Goal: Information Seeking & Learning: Compare options

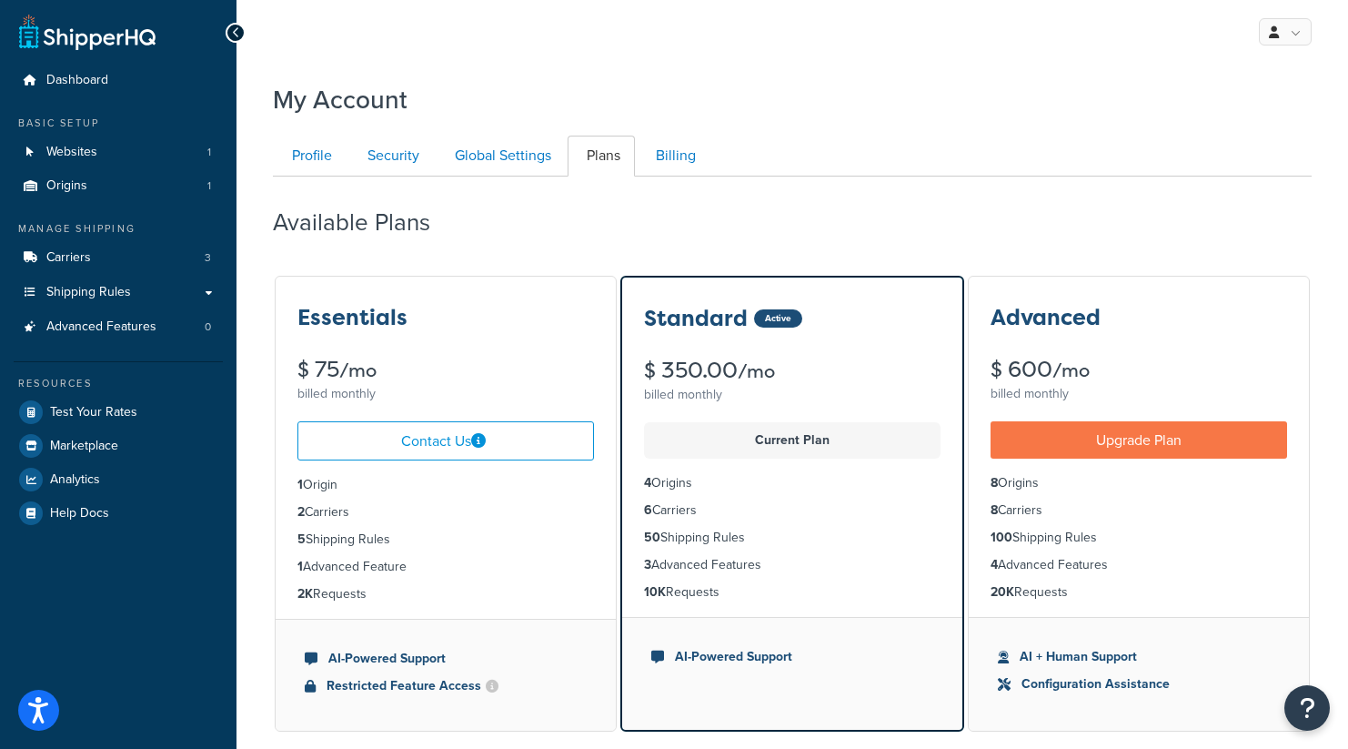
click at [1312, 29] on div "My Profile Billing Global Settings Contact Us Logout" at bounding box center [791, 32] width 1111 height 64
click at [1282, 27] on link at bounding box center [1285, 31] width 53 height 27
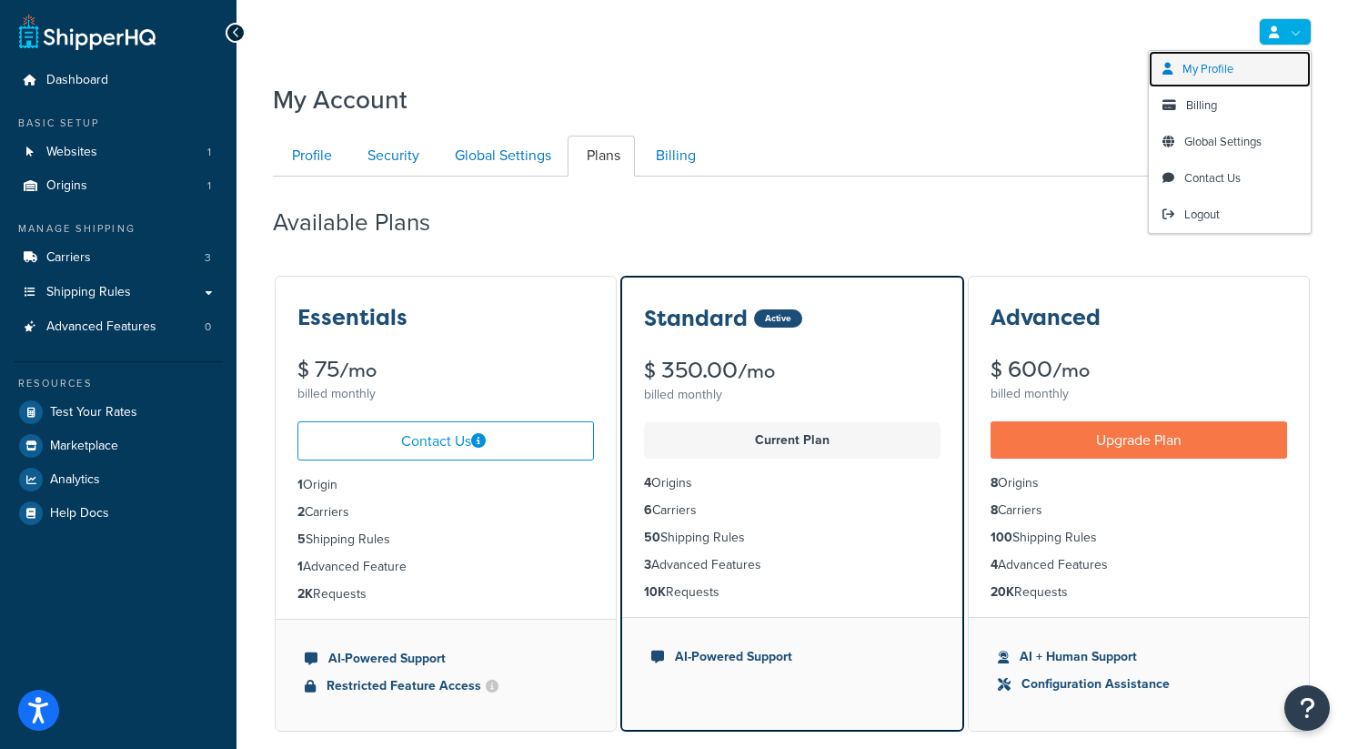
click at [1222, 73] on span "My Profile" at bounding box center [1207, 68] width 51 height 17
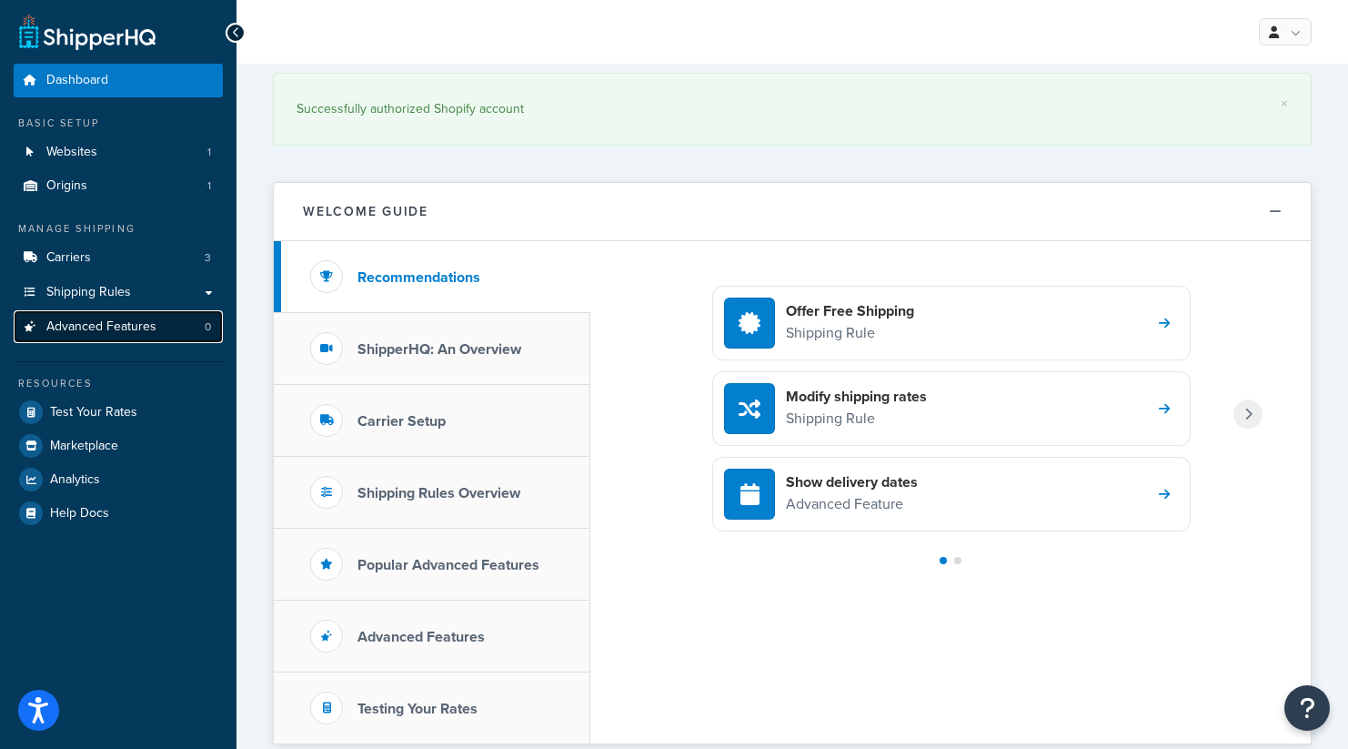
click at [136, 333] on span "Advanced Features" at bounding box center [101, 326] width 110 height 15
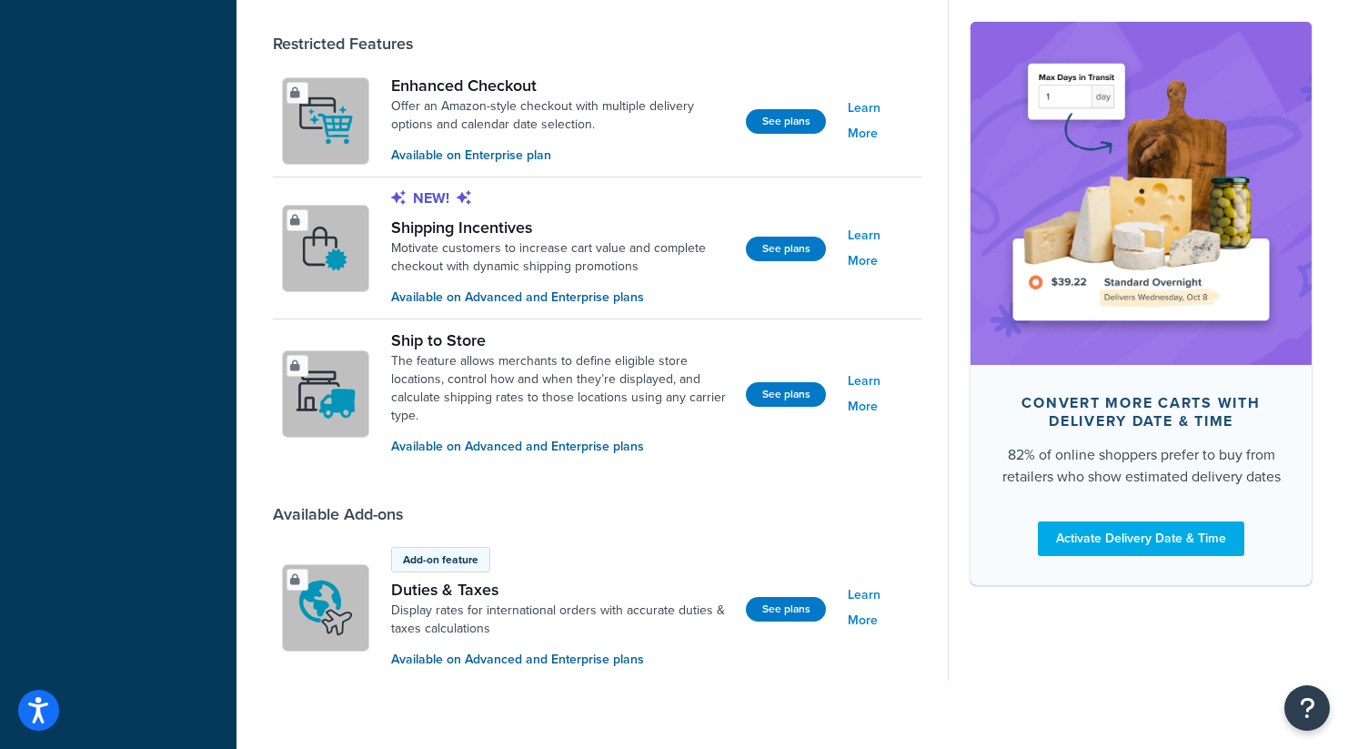
scroll to position [1381, 0]
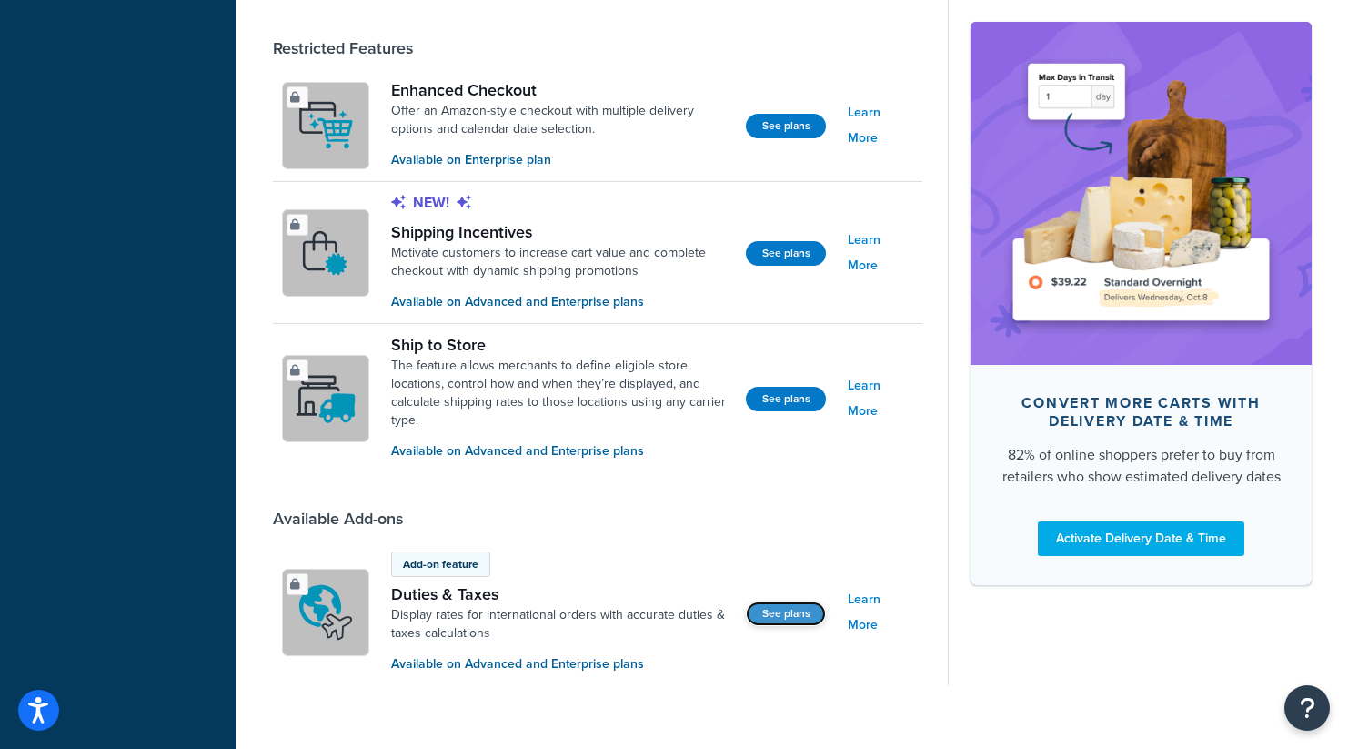
click at [785, 608] on button "See plans" at bounding box center [786, 613] width 80 height 25
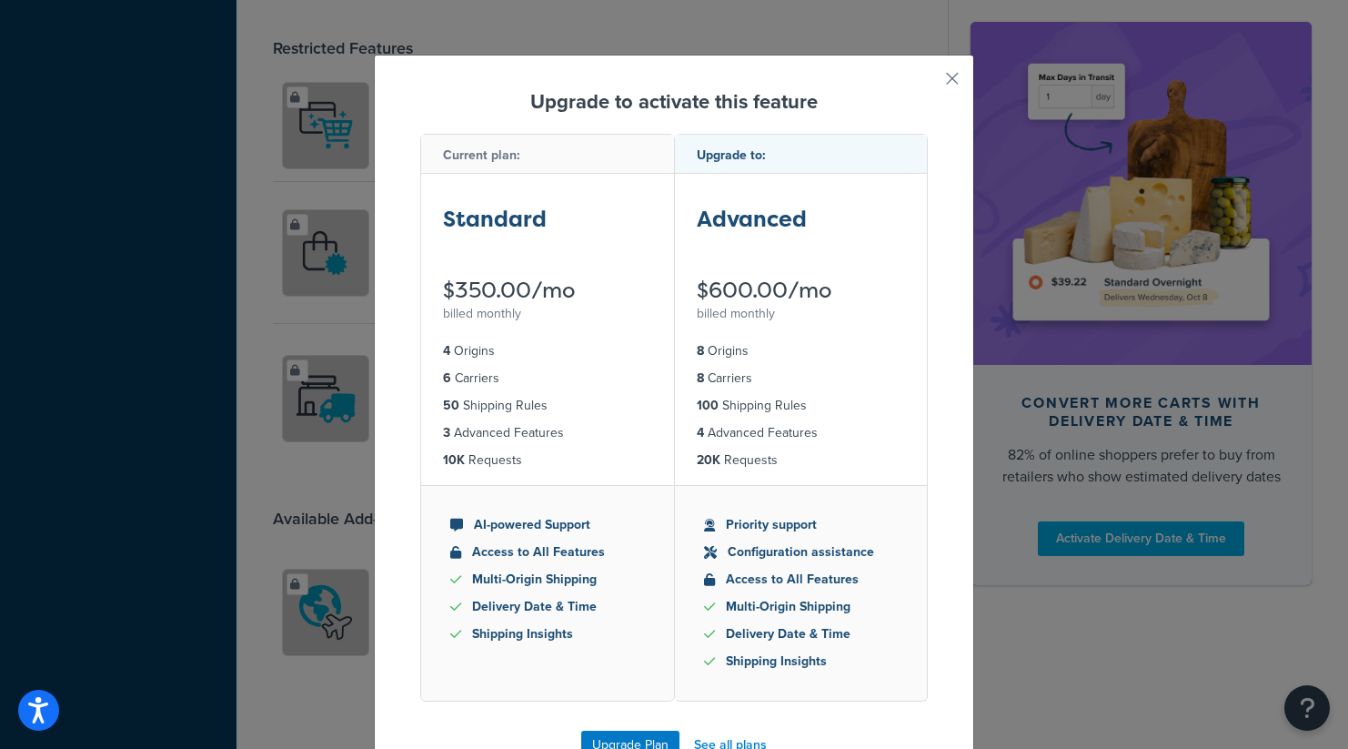
click at [778, 531] on li "Priority support" at bounding box center [801, 525] width 195 height 20
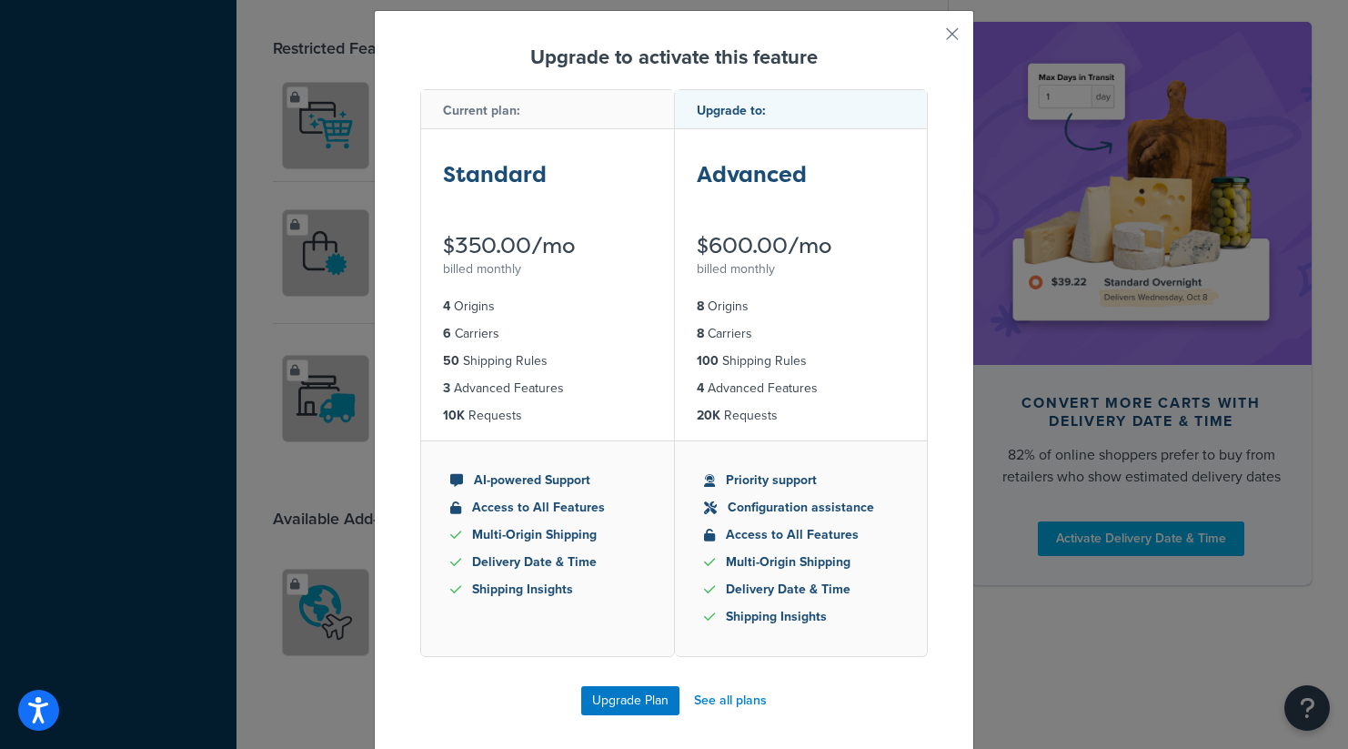
scroll to position [48, 0]
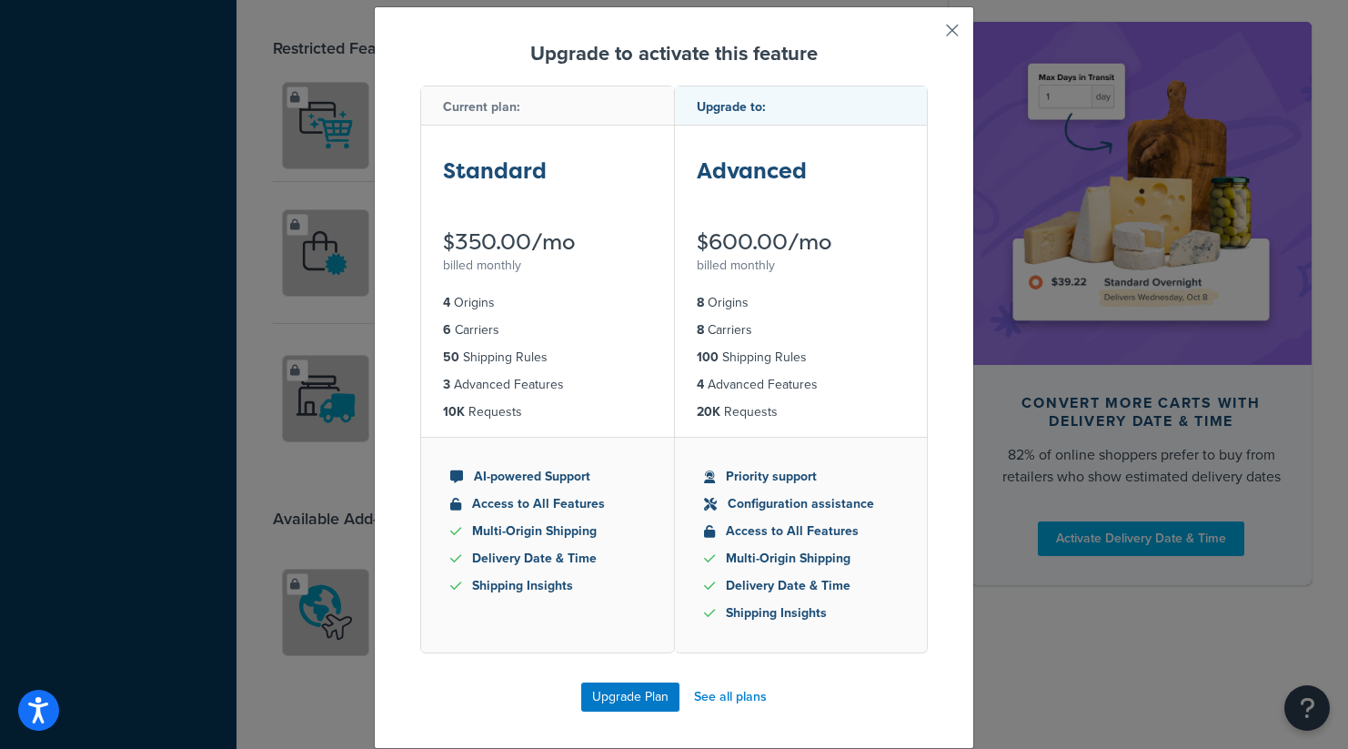
click at [928, 35] on button "button" at bounding box center [925, 37] width 5 height 5
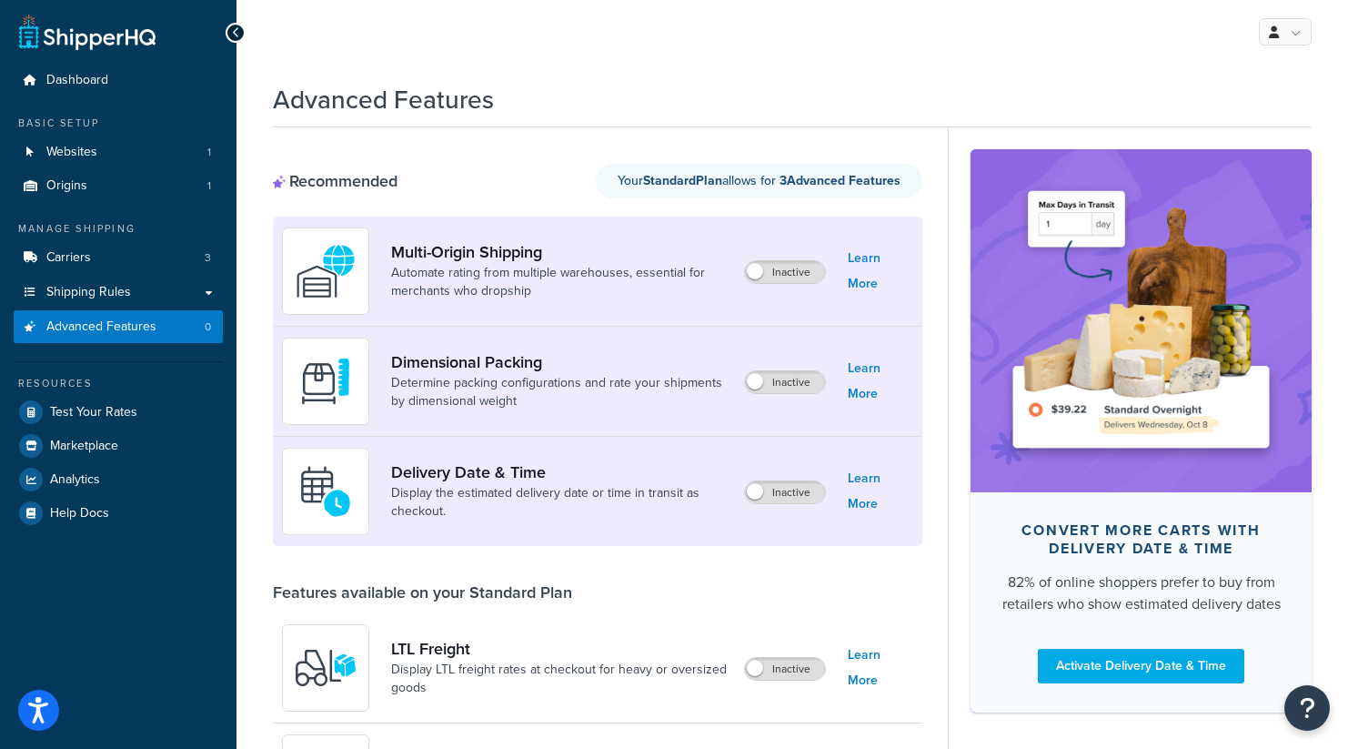
click at [433, 104] on h1 "Advanced Features" at bounding box center [383, 99] width 221 height 35
click at [518, 107] on div "Advanced Features" at bounding box center [792, 95] width 1039 height 45
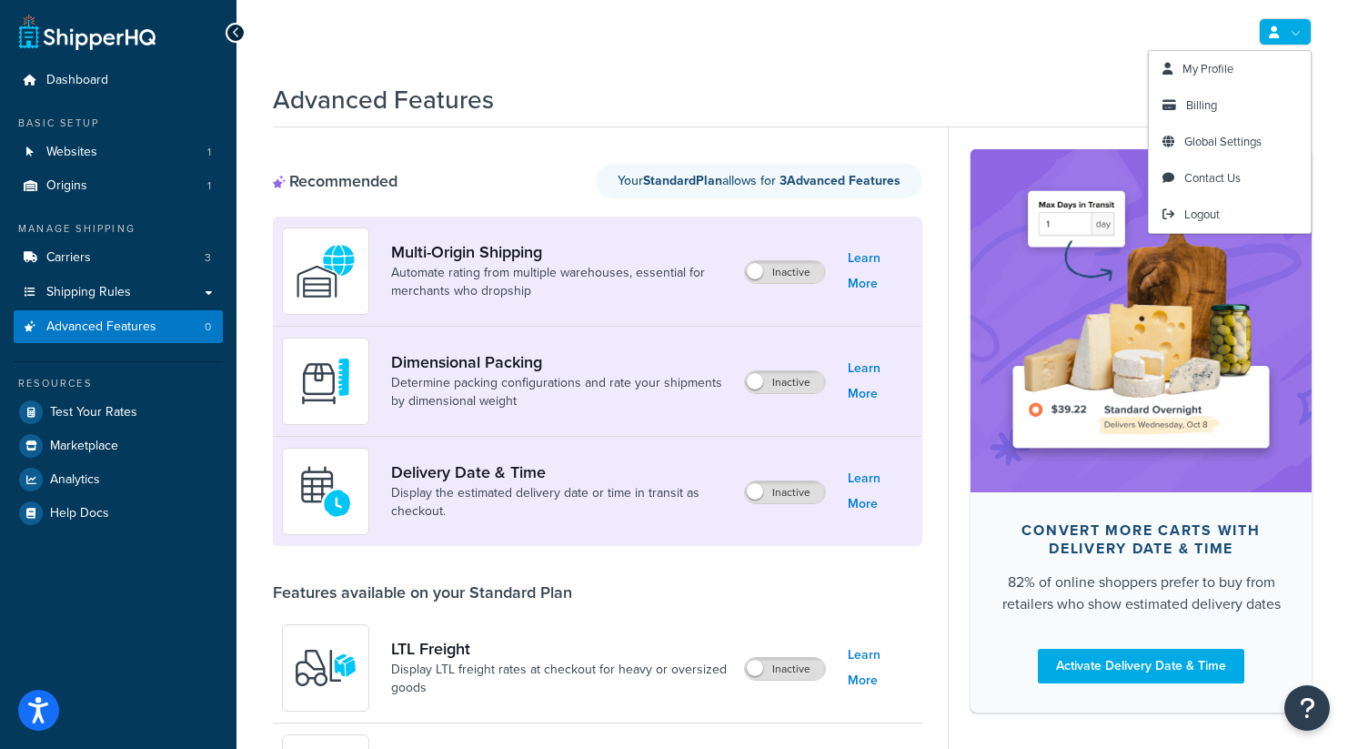
click at [1302, 34] on link at bounding box center [1285, 31] width 53 height 27
click at [1226, 136] on span "Global Settings" at bounding box center [1222, 141] width 77 height 17
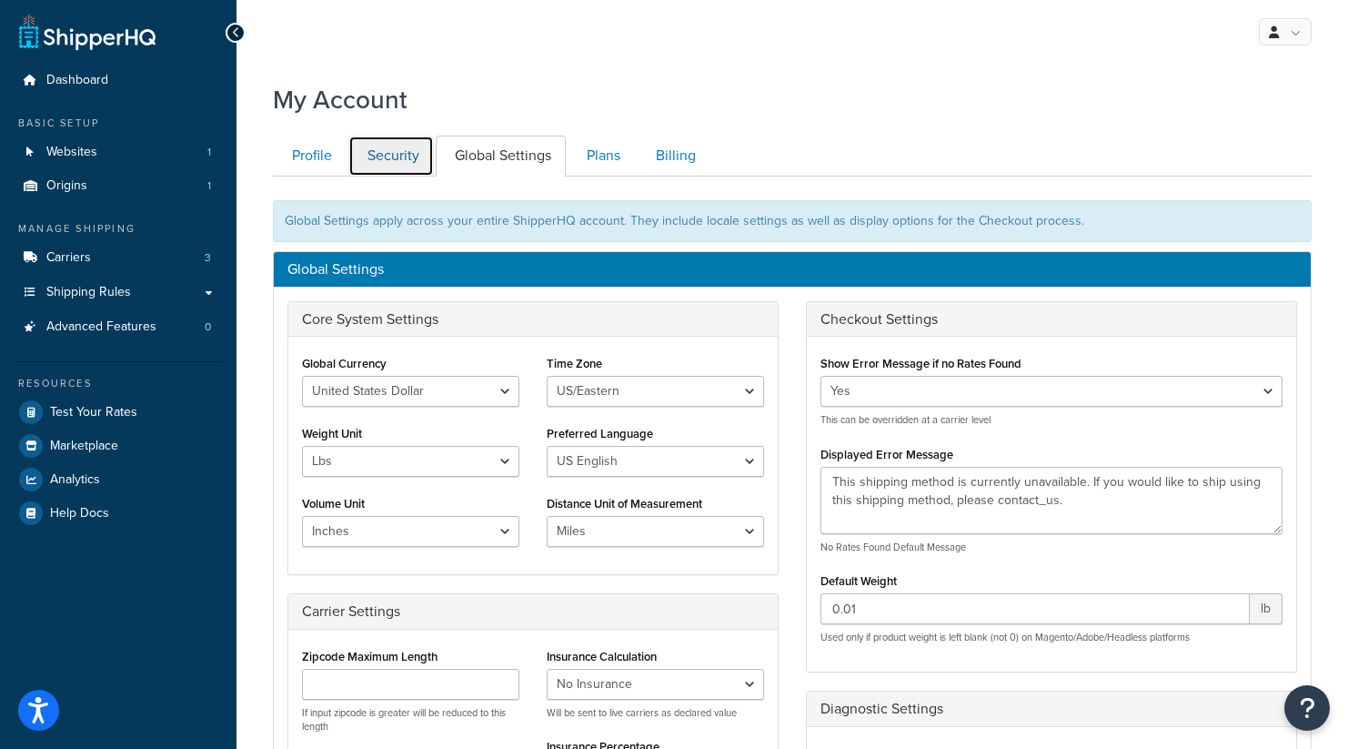
click at [398, 161] on link "Security" at bounding box center [390, 156] width 85 height 41
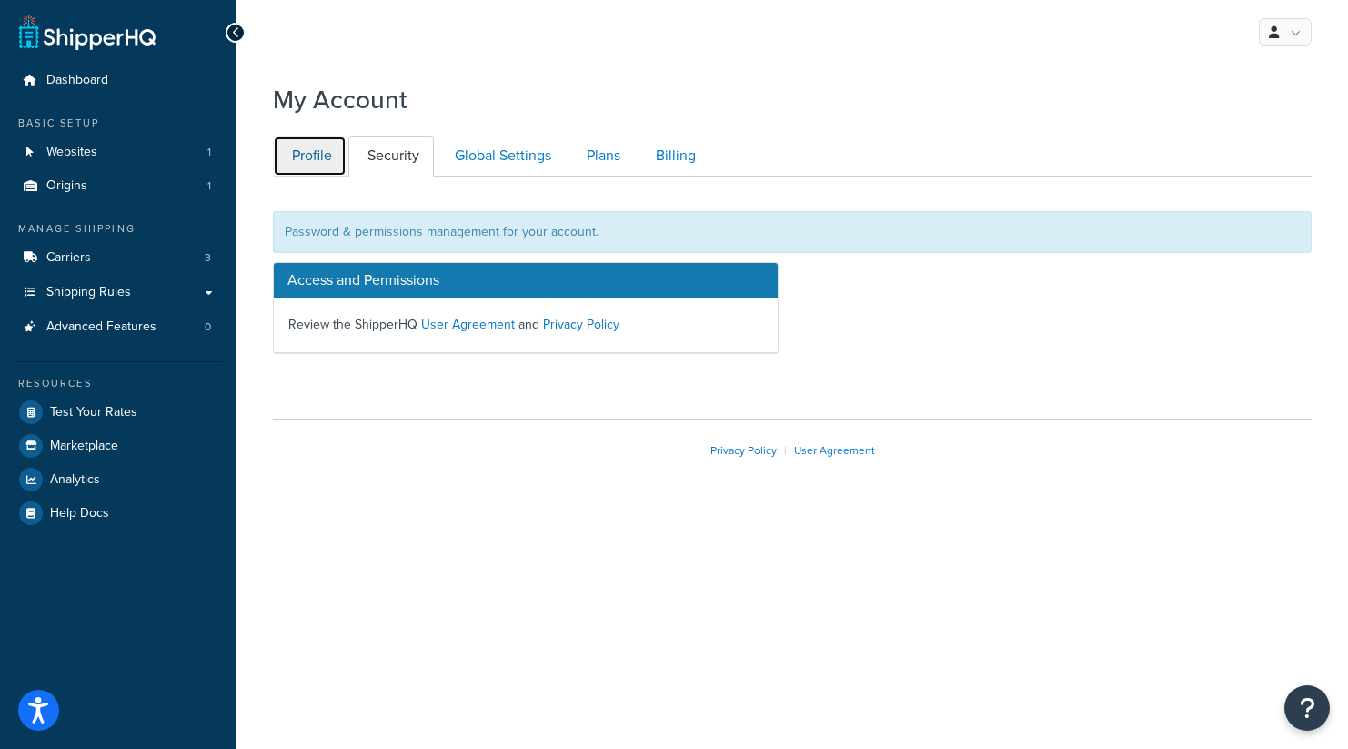
click at [311, 159] on link "Profile" at bounding box center [310, 156] width 74 height 41
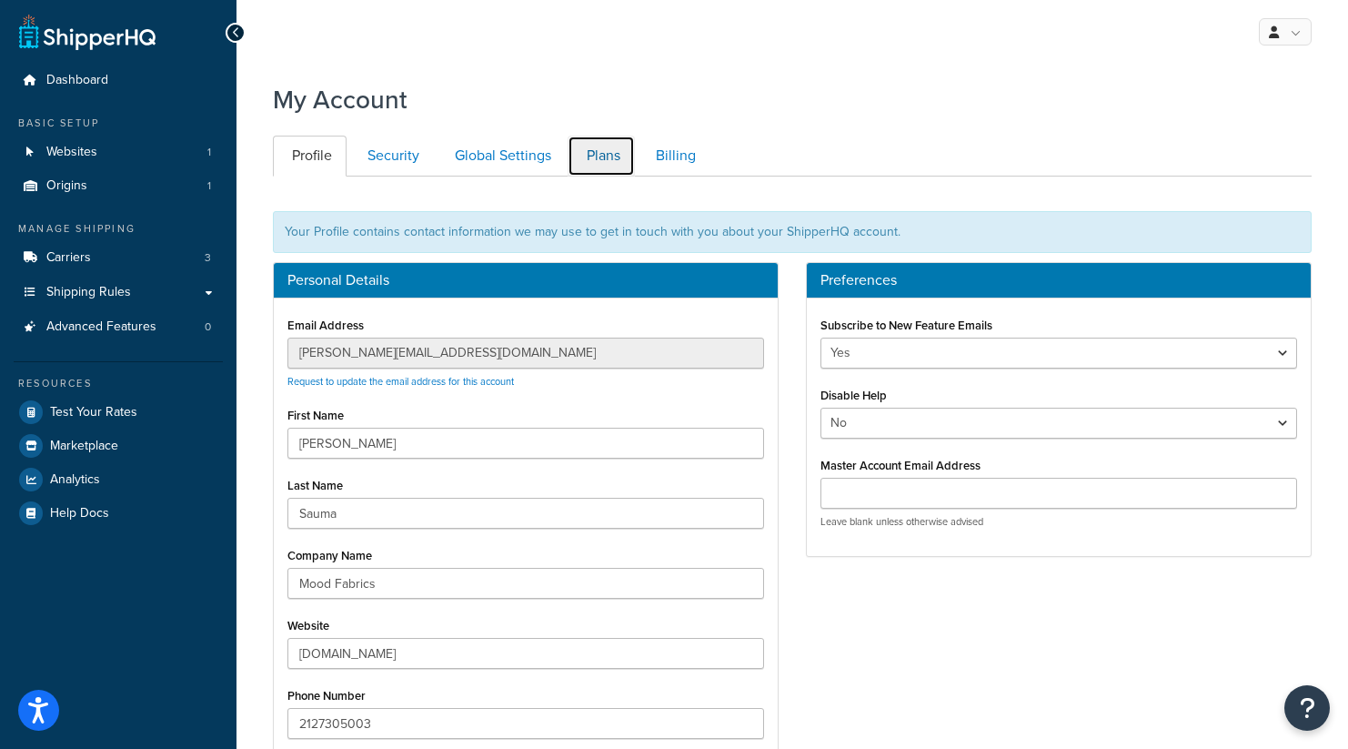
click at [594, 146] on link "Plans" at bounding box center [601, 156] width 67 height 41
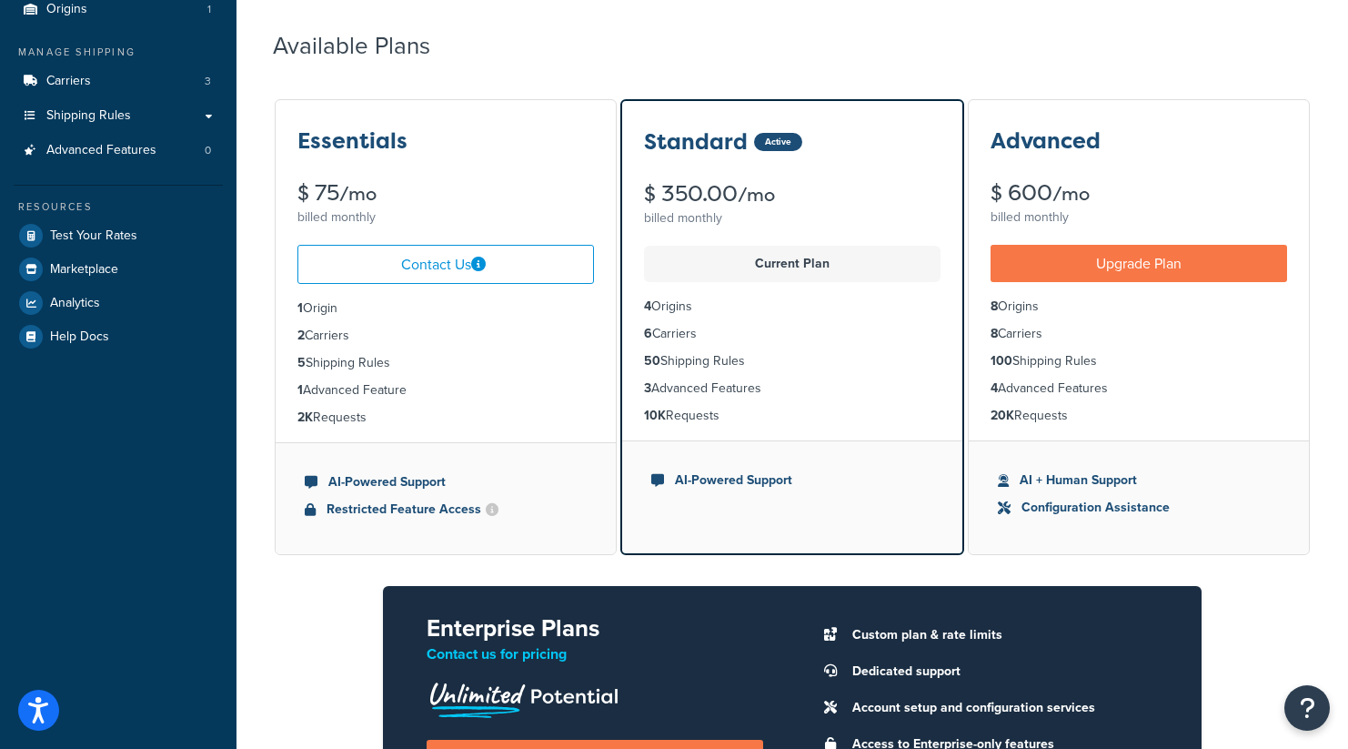
click at [704, 414] on li "10K Requests" at bounding box center [792, 416] width 297 height 20
click at [770, 426] on ul "4 Origins 6 Carriers 50 Shipping Rules 3 Advanced Features 10K Requests" at bounding box center [792, 361] width 340 height 158
drag, startPoint x: 1073, startPoint y: 419, endPoint x: 968, endPoint y: 419, distance: 105.5
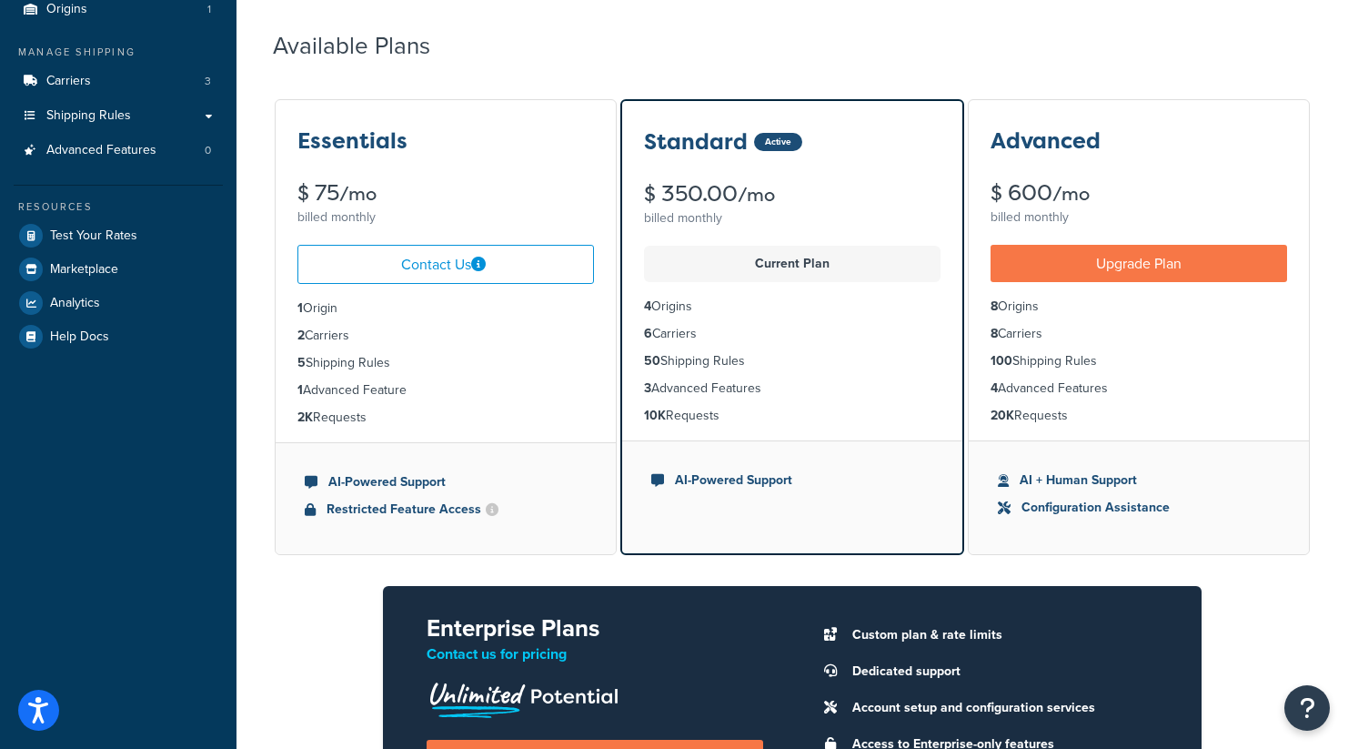
click at [968, 419] on div "Advanced $ 600 /mo billed monthly Upgrade Plan 8 Origins 8 Carriers 100 Shippin…" at bounding box center [1139, 327] width 342 height 457
click at [1119, 408] on li "20K Requests" at bounding box center [1138, 416] width 297 height 20
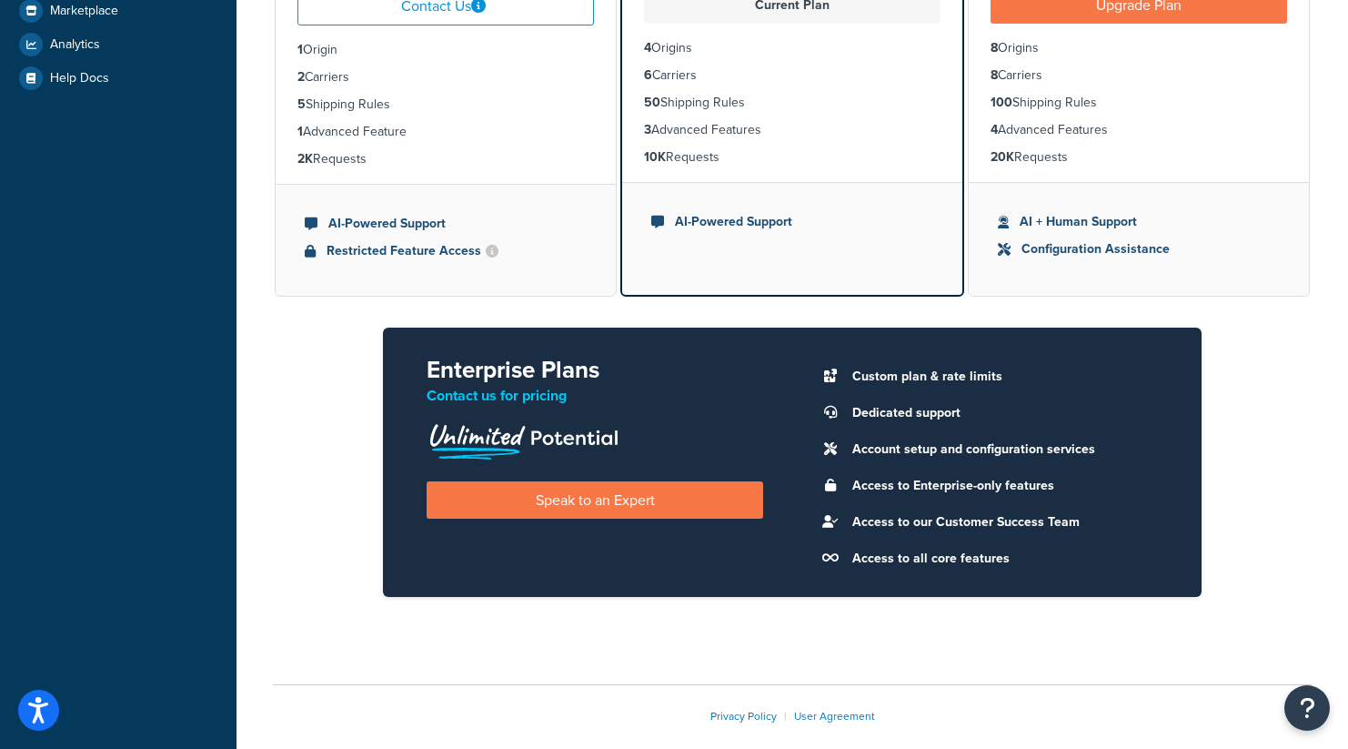
scroll to position [438, 0]
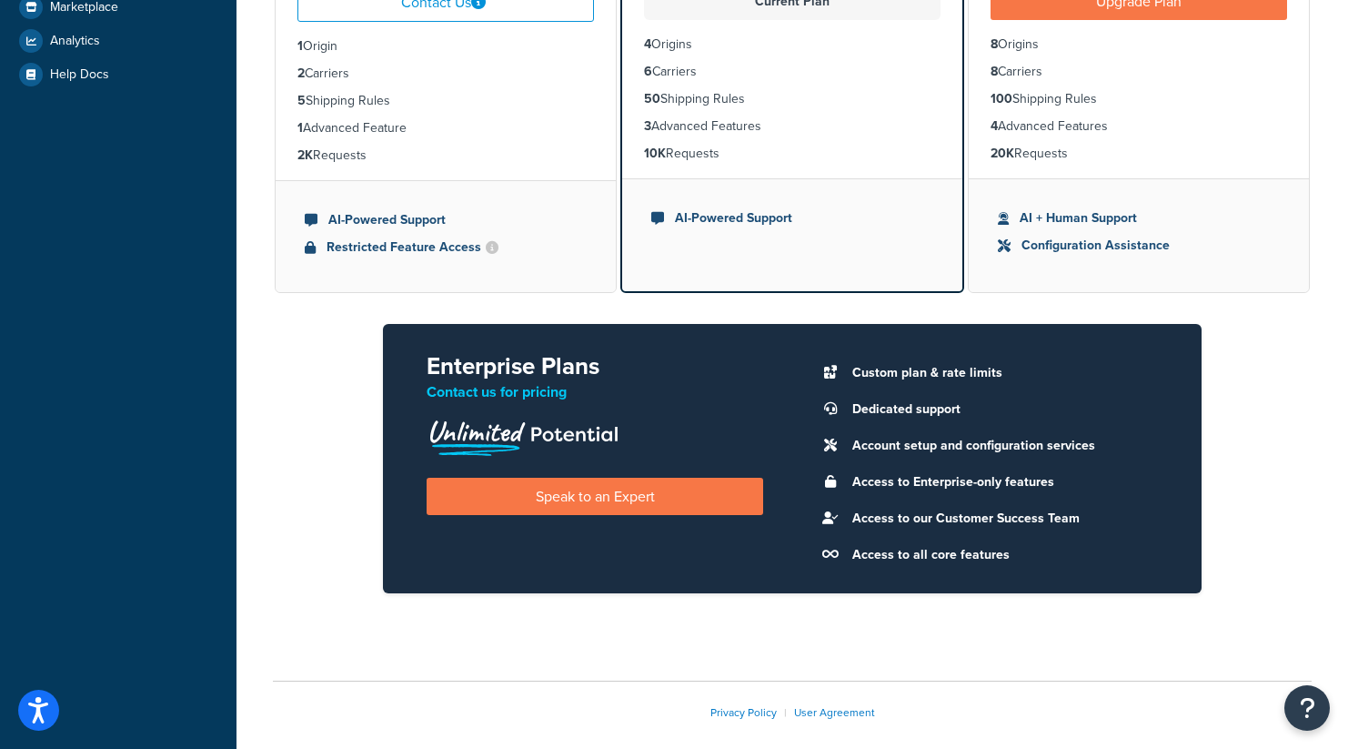
click at [1247, 484] on div "Essentials $ 75 /mo billed monthly Contact Us 1 Origin 2 Carriers 5 Shipping Ru…" at bounding box center [792, 229] width 1039 height 788
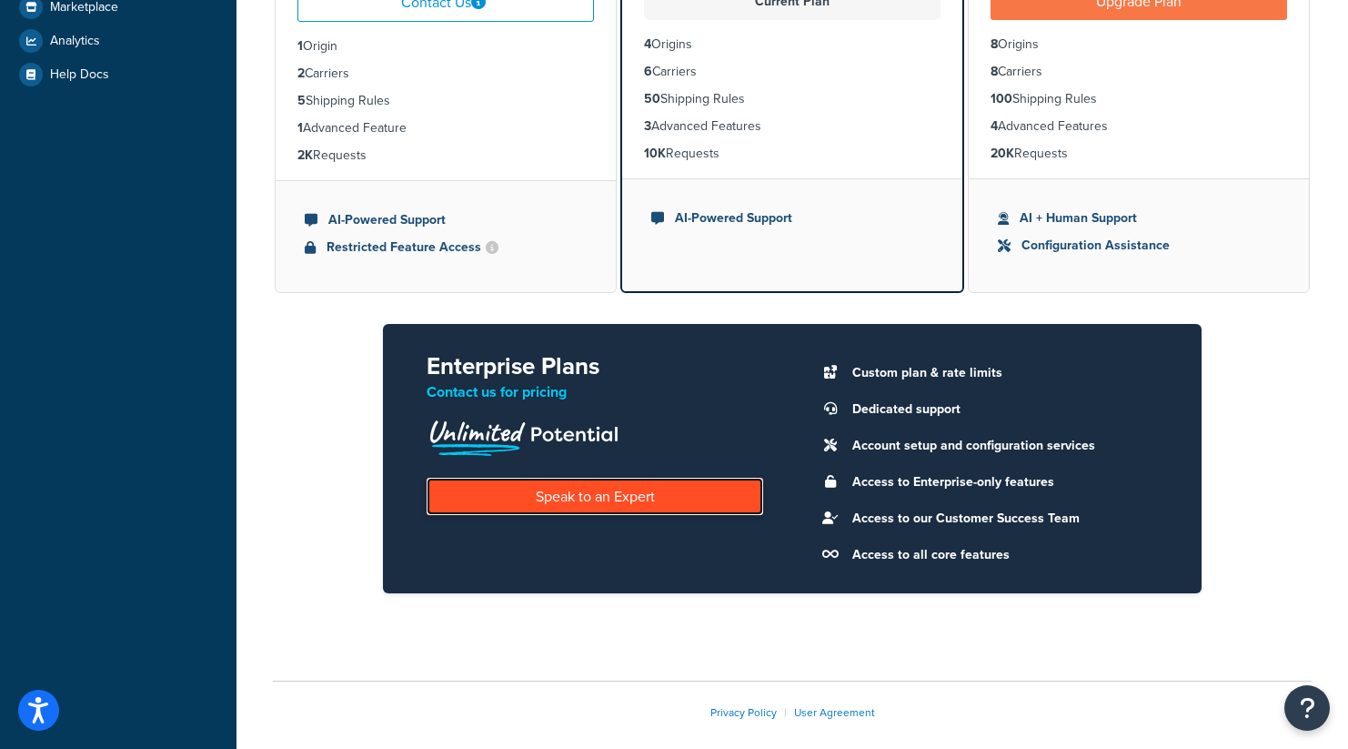
click at [620, 478] on link "Speak to an Expert" at bounding box center [595, 496] width 337 height 37
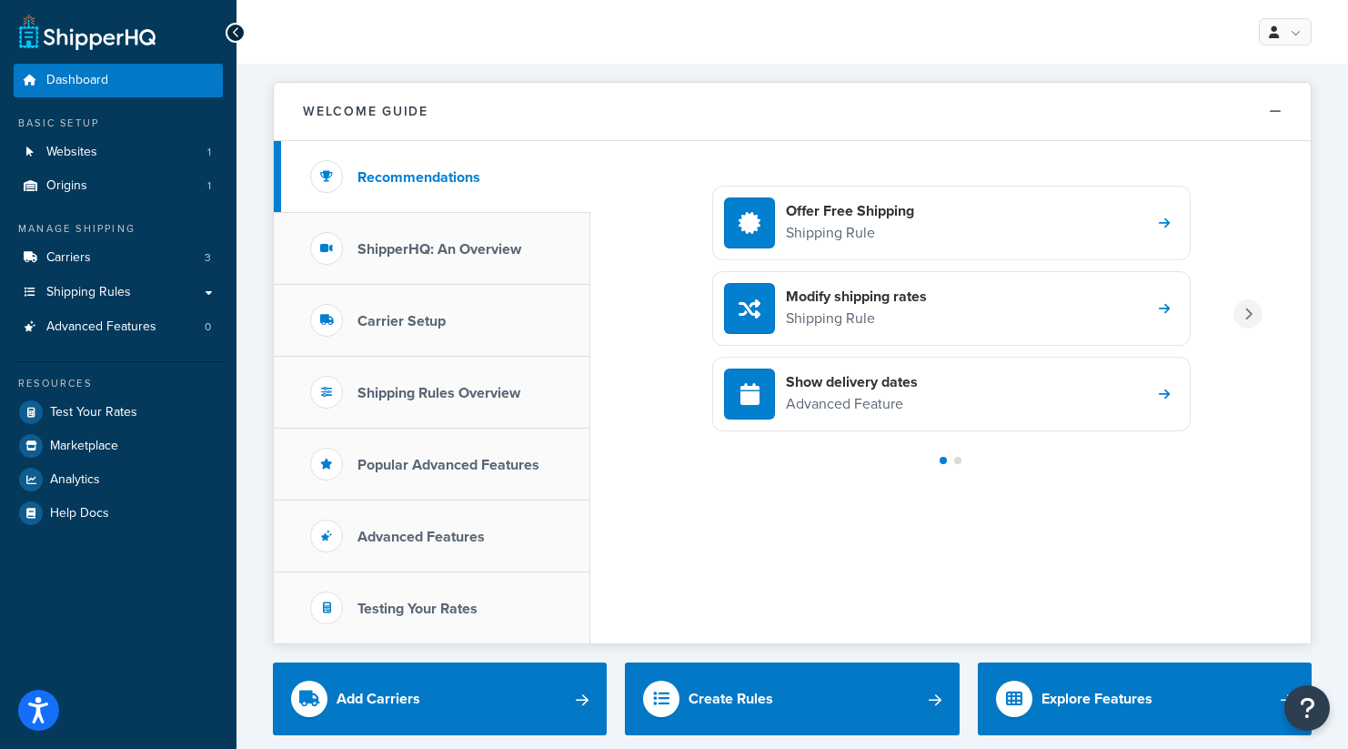
click at [1251, 303] on div at bounding box center [1247, 313] width 29 height 29
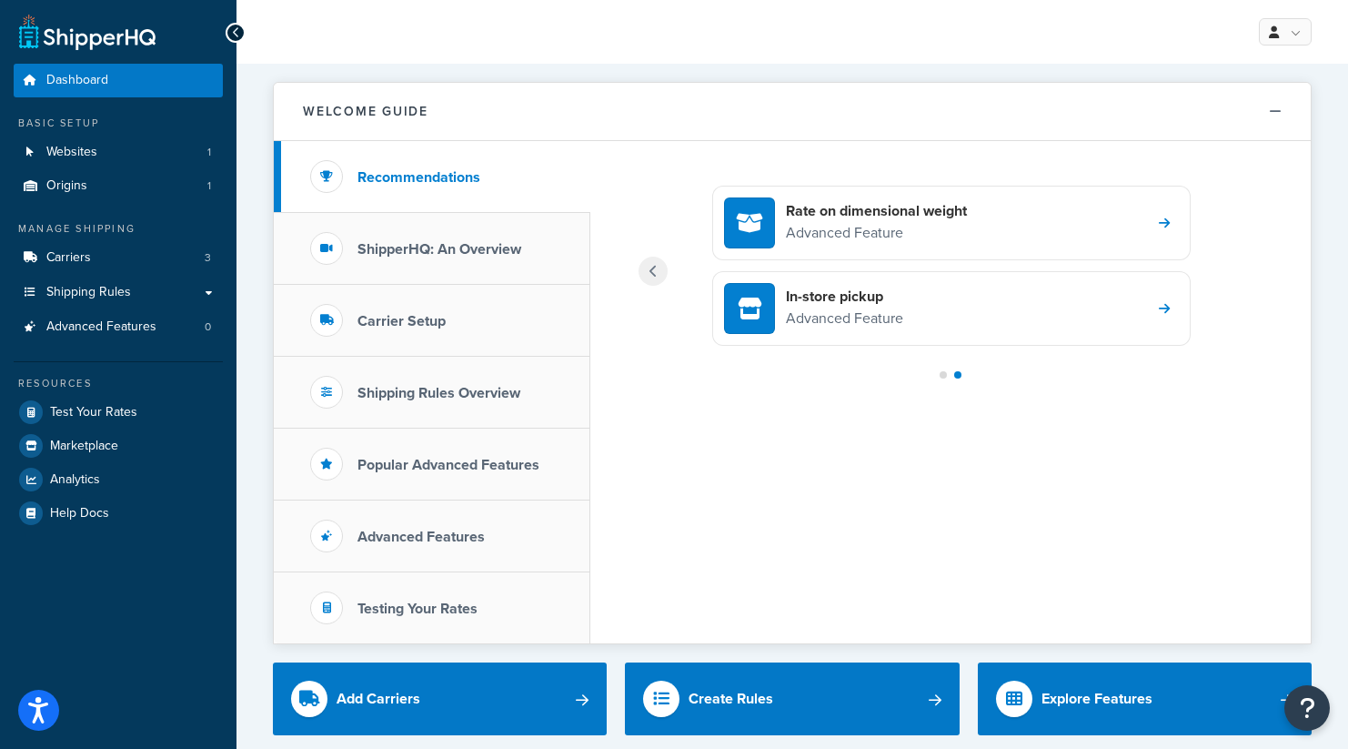
click at [1251, 303] on div "Rate on dimensional weight Advanced Feature In-store pickup Advanced Feature" at bounding box center [951, 271] width 624 height 172
